Goal: Check status: Check status

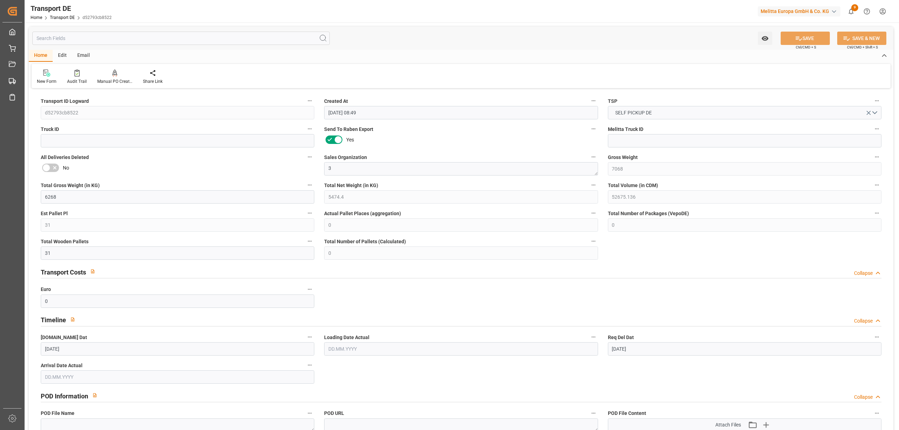
scroll to position [515, 0]
